Goal: Use online tool/utility: Utilize a website feature to perform a specific function

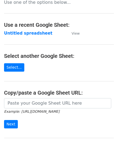
scroll to position [54, 0]
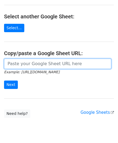
click at [23, 65] on input "url" at bounding box center [57, 64] width 107 height 10
paste input "https://docs.google.com/spreadsheets/d/1be1KXJc2nizftPkxMP98FLFL7OuLdOMaS3qzWxL…"
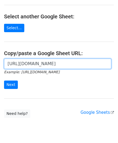
scroll to position [0, 119]
type input "https://docs.google.com/spreadsheets/d/1be1KXJc2nizftPkxMP98FLFL7OuLdOMaS3qzWxL…"
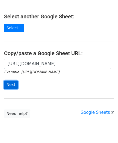
click at [12, 84] on input "Next" at bounding box center [11, 85] width 14 height 8
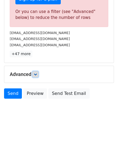
click at [36, 74] on icon at bounding box center [35, 74] width 3 height 3
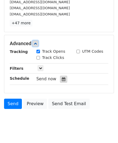
scroll to position [221, 0]
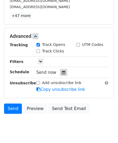
click at [62, 69] on div at bounding box center [63, 72] width 7 height 7
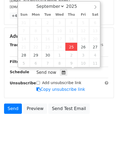
type input "[DATE] 12:00"
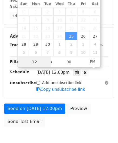
scroll to position [0, 0]
paste input "8"
type input "8"
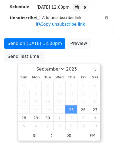
type input "[DATE] 20:00"
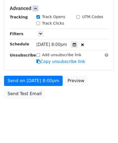
scroll to position [248, 0]
